Goal: Information Seeking & Learning: Learn about a topic

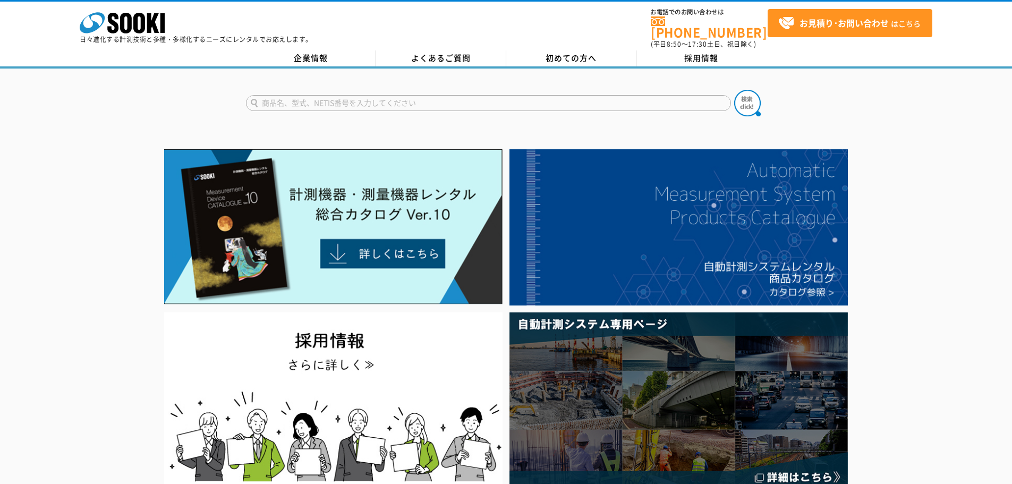
click at [379, 101] on input "text" at bounding box center [488, 103] width 485 height 16
type input "日"
type input "引張"
click at [734, 90] on button at bounding box center [747, 103] width 27 height 27
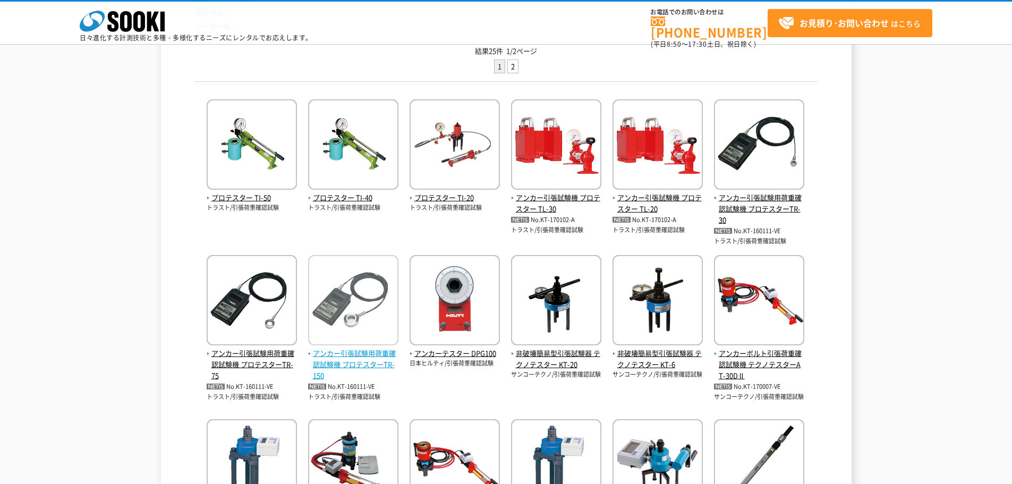
scroll to position [266, 0]
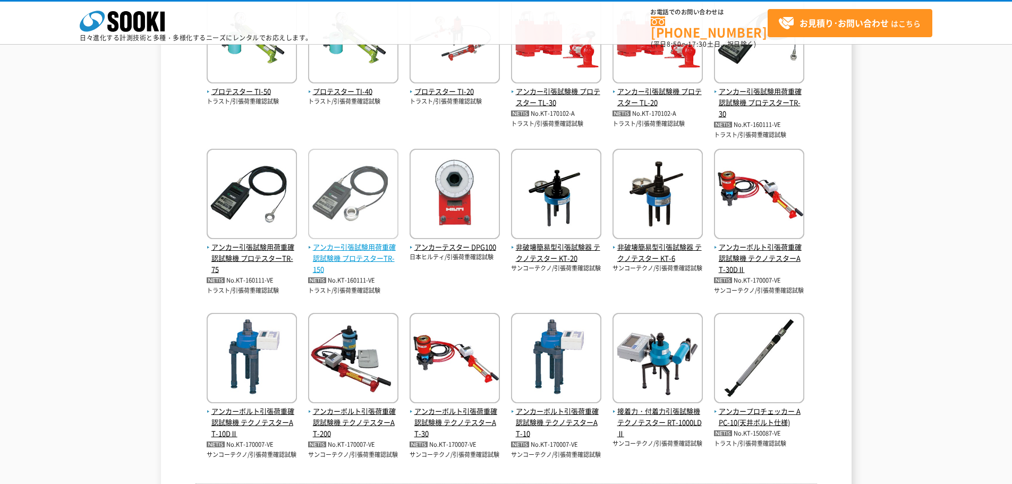
click at [354, 245] on span "アンカー引張試験用荷重確認試験機 プロテスターTR-150" at bounding box center [353, 258] width 90 height 33
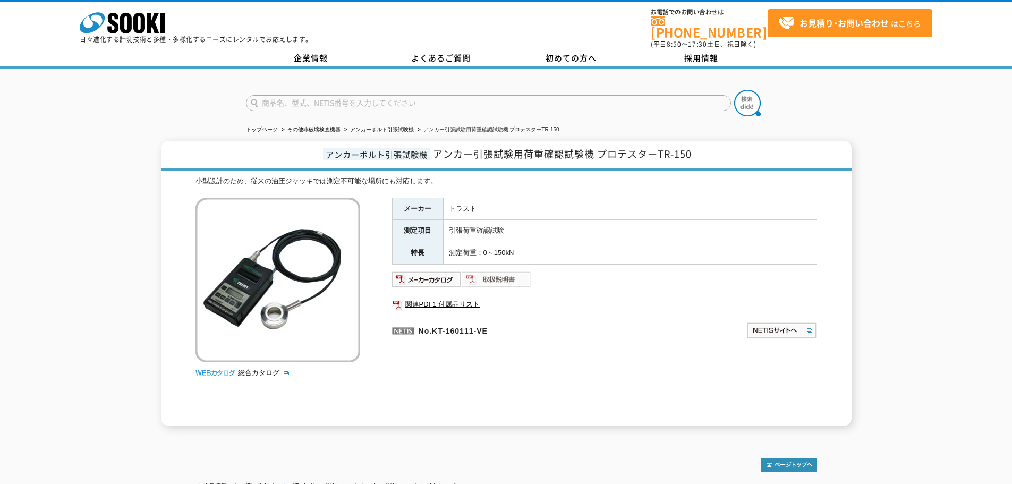
click at [490, 275] on img at bounding box center [497, 279] width 70 height 17
